Goal: Transaction & Acquisition: Purchase product/service

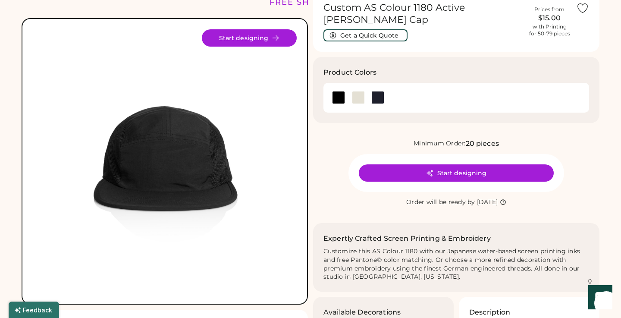
scroll to position [41, 0]
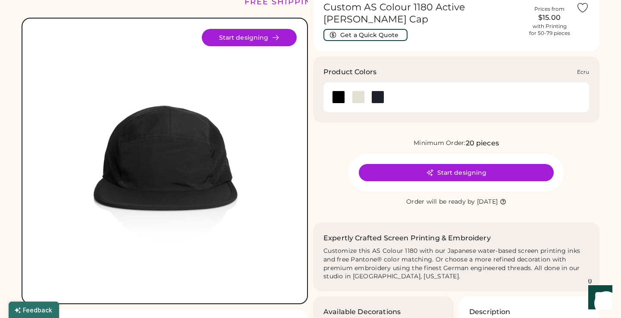
click at [357, 91] on div at bounding box center [358, 97] width 13 height 13
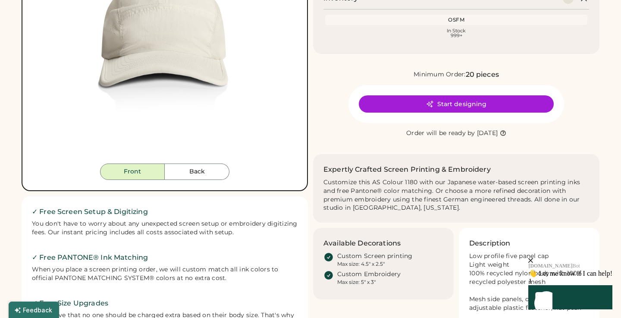
scroll to position [85, 0]
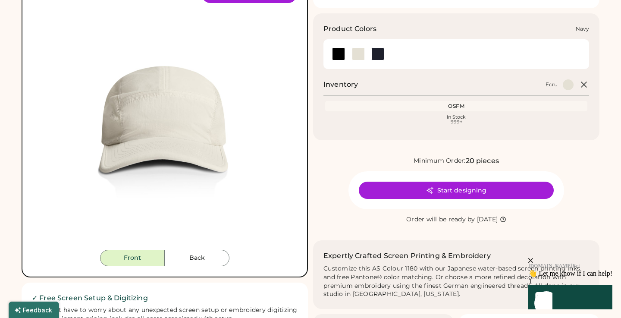
click at [375, 47] on div at bounding box center [378, 53] width 13 height 13
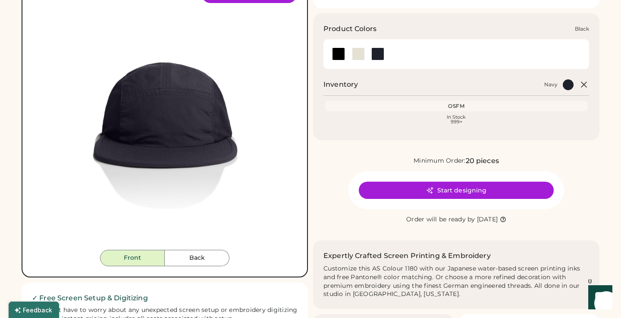
click at [336, 47] on div at bounding box center [338, 53] width 13 height 13
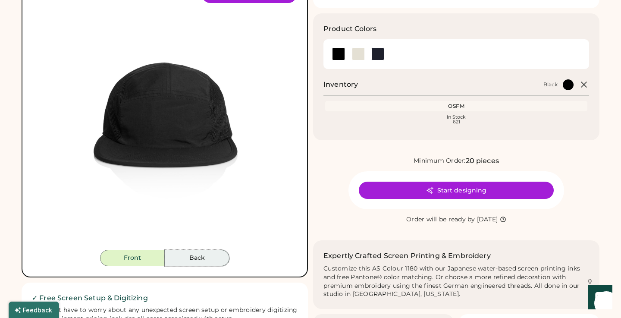
click at [200, 256] on button "Back" at bounding box center [197, 258] width 65 height 16
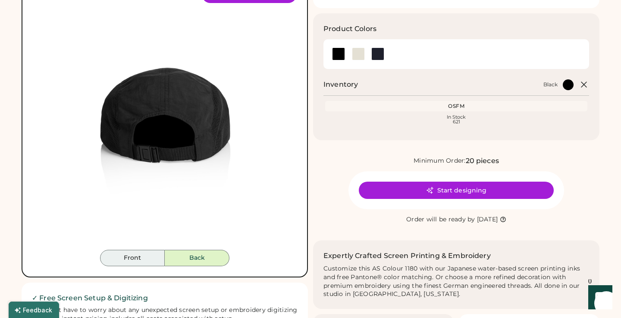
click at [132, 256] on button "Front" at bounding box center [132, 258] width 65 height 16
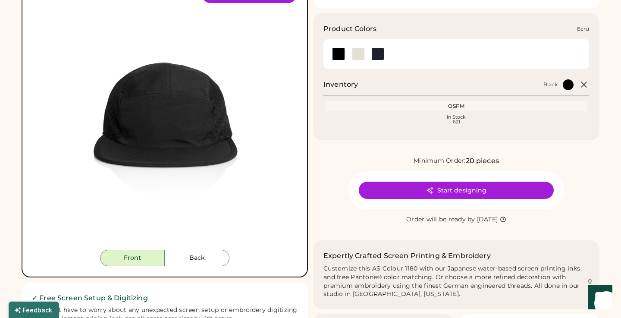
click at [356, 47] on div at bounding box center [358, 53] width 13 height 13
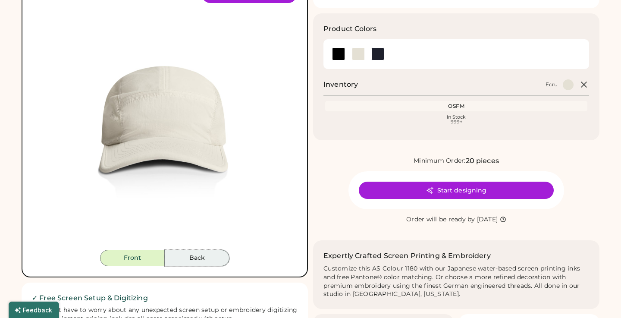
click at [181, 259] on button "Back" at bounding box center [197, 258] width 65 height 16
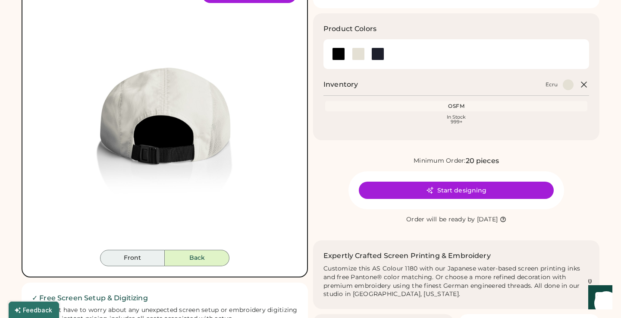
click at [139, 260] on button "Front" at bounding box center [132, 258] width 65 height 16
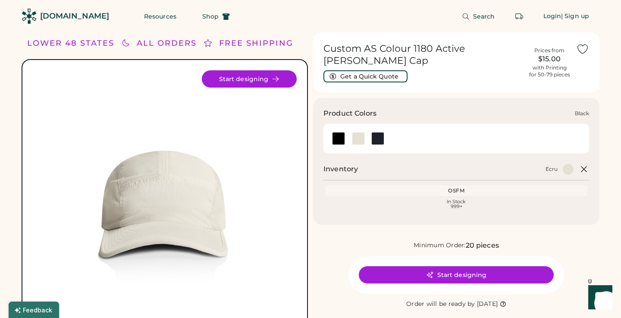
click at [342, 132] on div at bounding box center [338, 138] width 13 height 13
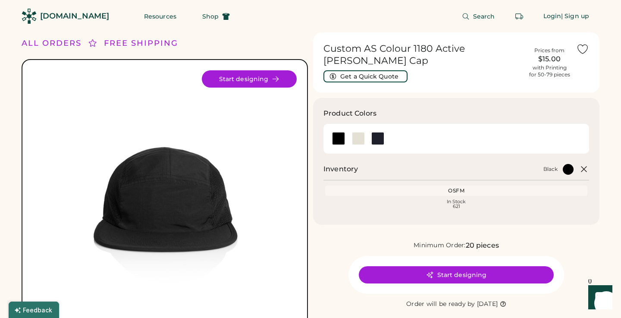
scroll to position [7, 0]
